Goal: Information Seeking & Learning: Learn about a topic

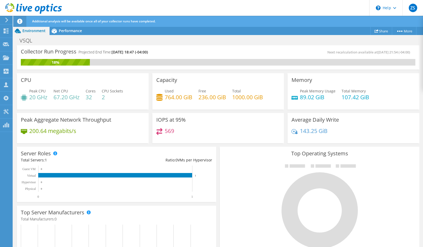
scroll to position [161, 0]
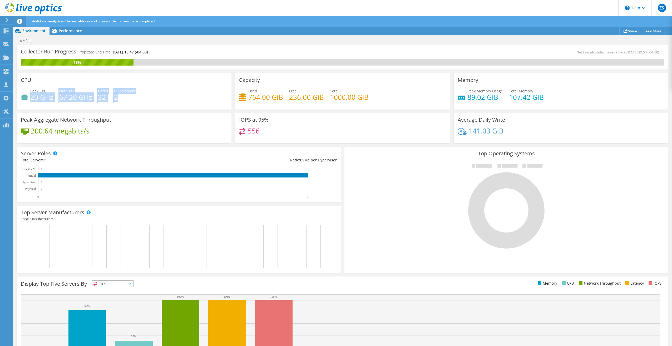
drag, startPoint x: 30, startPoint y: 97, endPoint x: 144, endPoint y: 94, distance: 113.8
click at [144, 94] on div "Peak CPU 20 GHz Net CPU 67.20 GHz Cores 32 CPU Sockets 2" at bounding box center [124, 96] width 207 height 17
drag, startPoint x: 144, startPoint y: 94, endPoint x: 160, endPoint y: 99, distance: 16.8
click at [148, 100] on div "Peak CPU 20 GHz Net CPU 67.20 GHz Cores 32 CPU Sockets 2" at bounding box center [124, 96] width 207 height 17
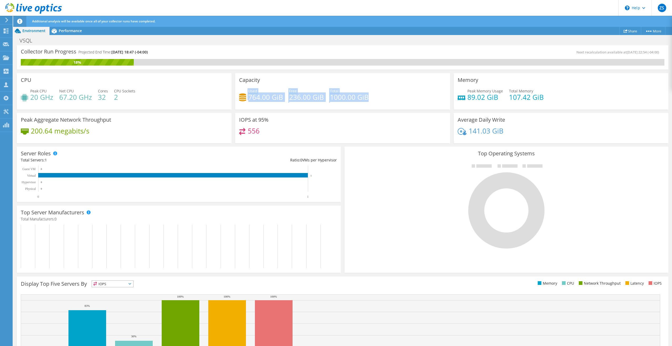
drag, startPoint x: 258, startPoint y: 97, endPoint x: 375, endPoint y: 95, distance: 117.3
click at [375, 95] on div "Capacity Used 764.00 GiB Free 236.00 GiB Total 1000.00 GiB" at bounding box center [342, 91] width 215 height 36
drag, startPoint x: 375, startPoint y: 95, endPoint x: 402, endPoint y: 98, distance: 27.3
click at [397, 100] on div "Used 764.00 GiB Free 236.00 GiB Total 1000.00 GiB" at bounding box center [342, 96] width 207 height 17
